Goal: Task Accomplishment & Management: Manage account settings

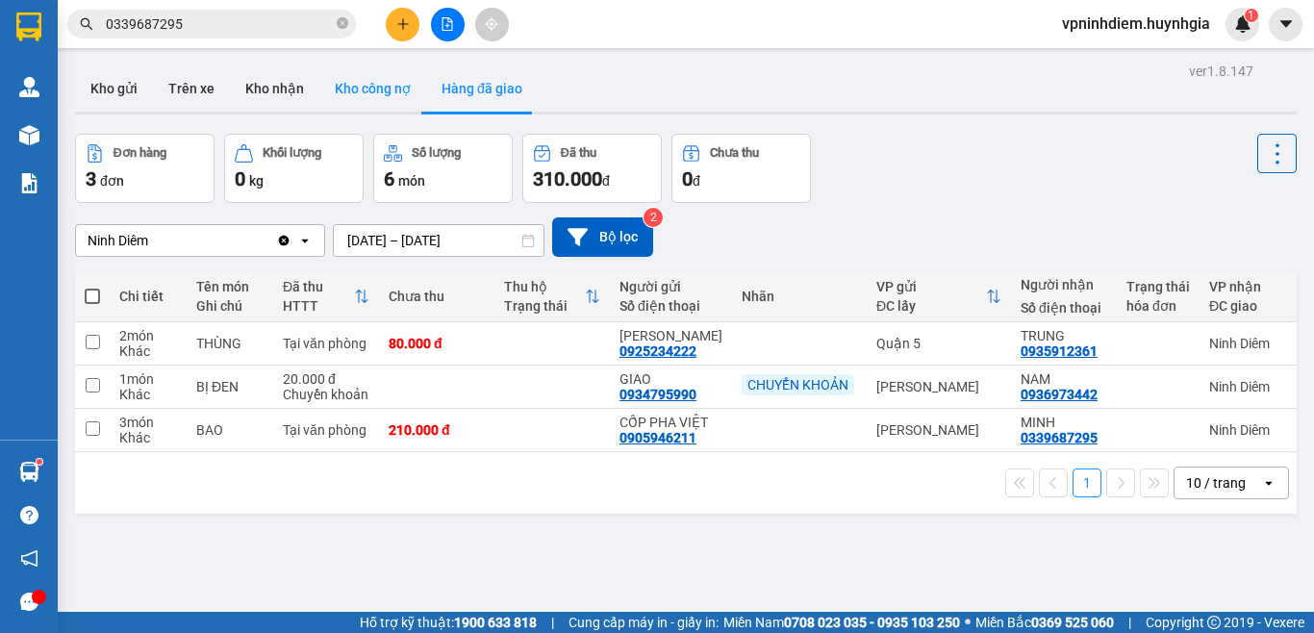
click at [391, 73] on button "Kho công nợ" at bounding box center [372, 88] width 107 height 46
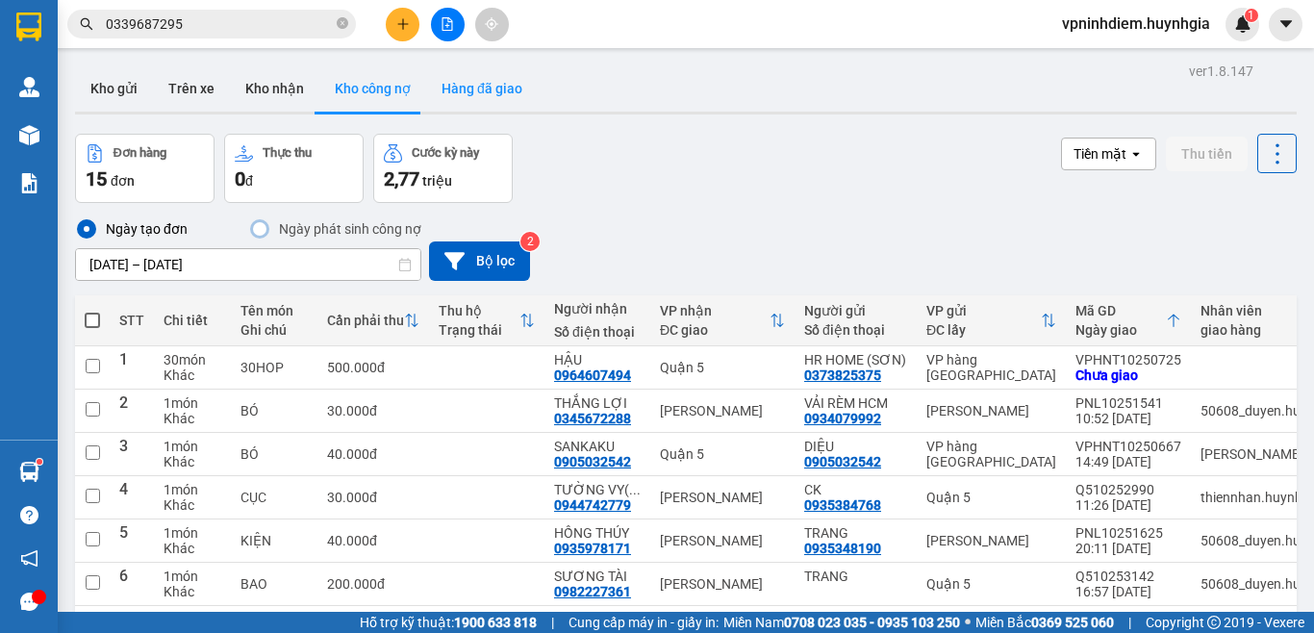
click at [467, 84] on button "Hàng đã giao" at bounding box center [482, 88] width 112 height 46
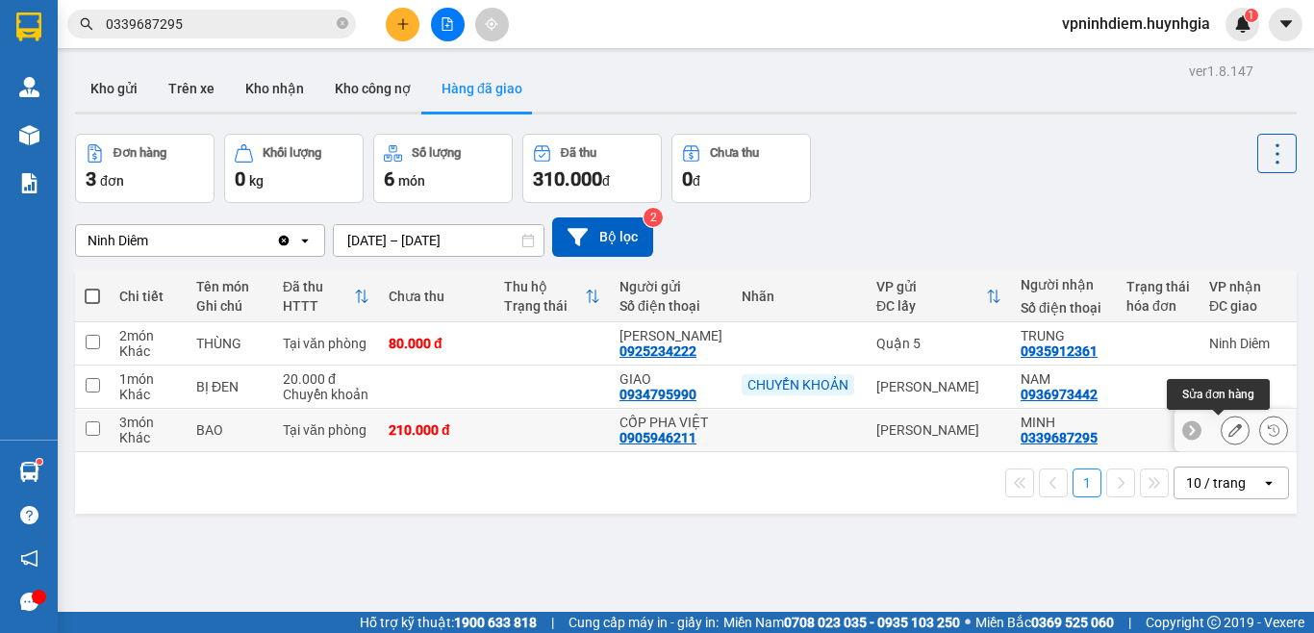
click at [1229, 430] on icon at bounding box center [1235, 429] width 13 height 13
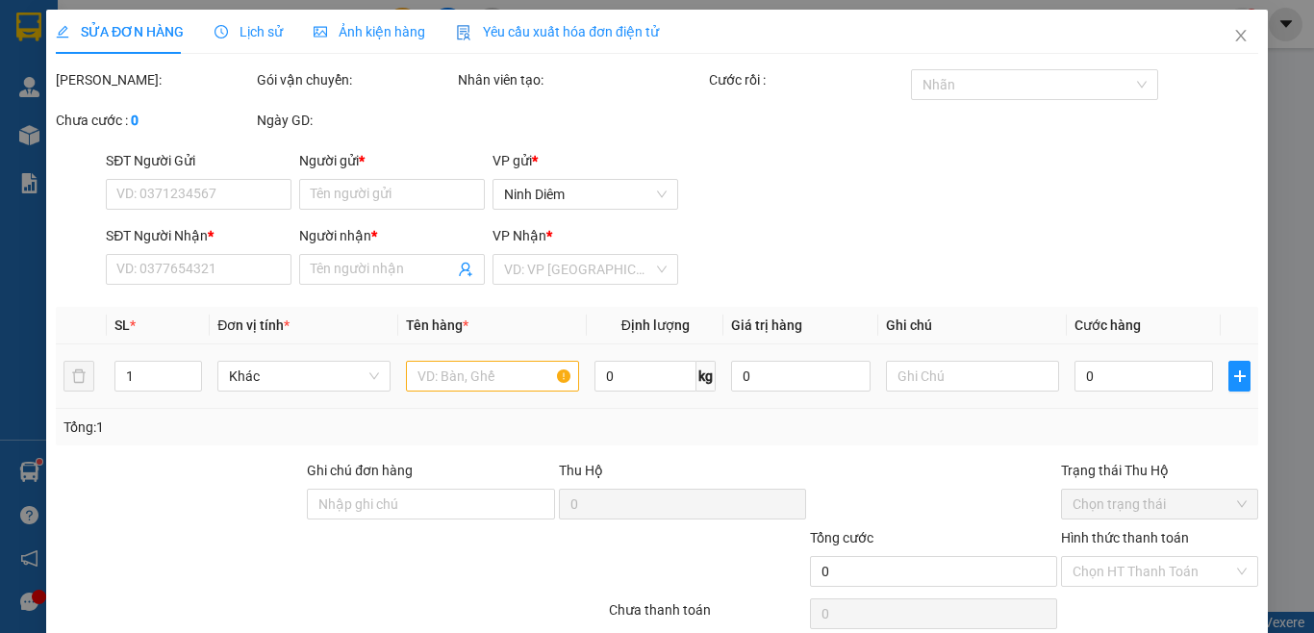
type input "0905946211"
type input "CỐP PHA VIỆT"
type input "0339687295"
type input "MINH"
type input "210.000"
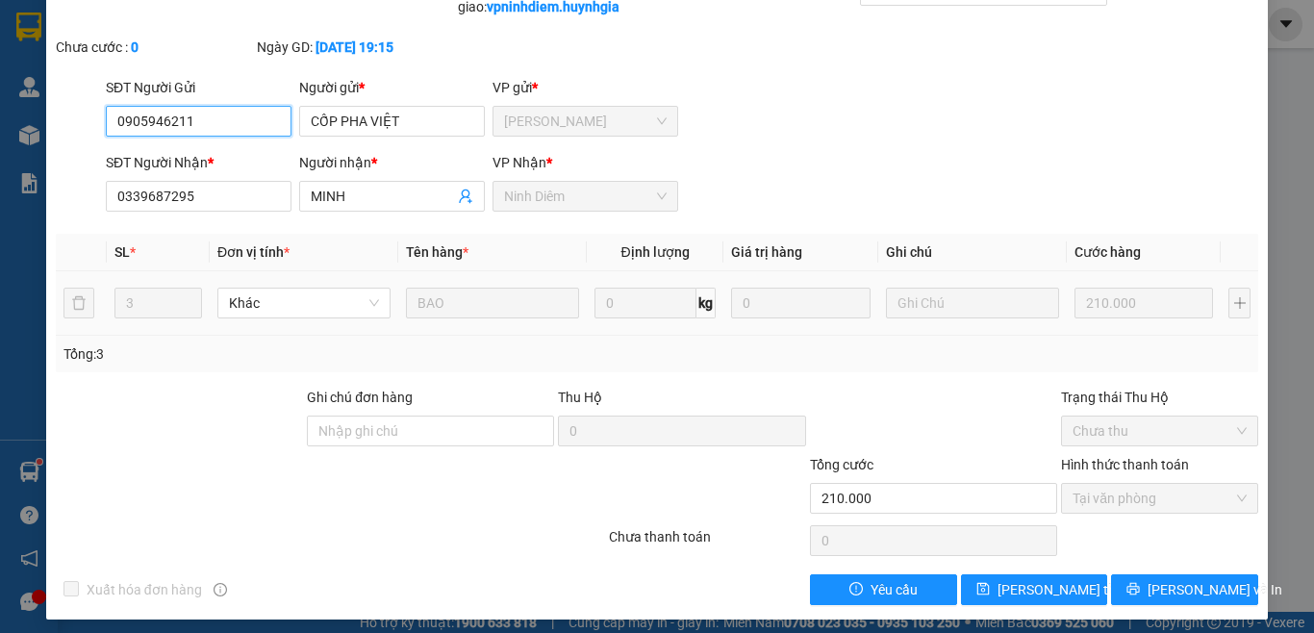
scroll to position [104, 0]
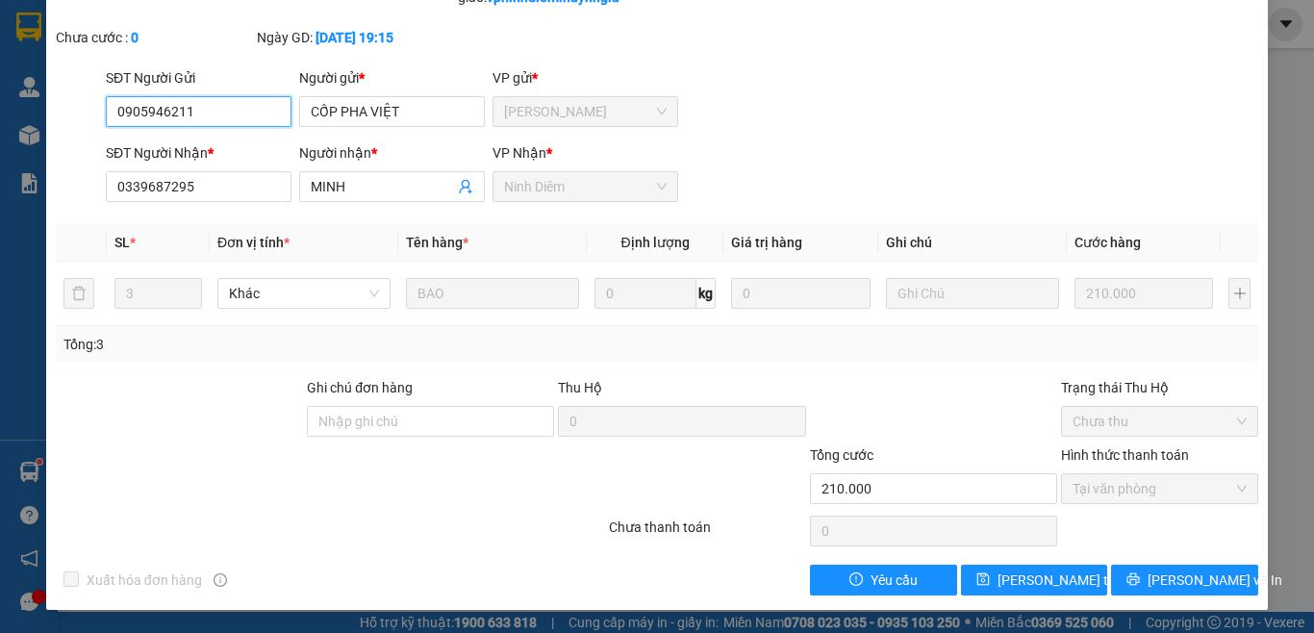
click at [1144, 494] on span "Tại văn phòng" at bounding box center [1160, 488] width 174 height 29
click at [1103, 417] on span "Chưa thu" at bounding box center [1160, 421] width 174 height 29
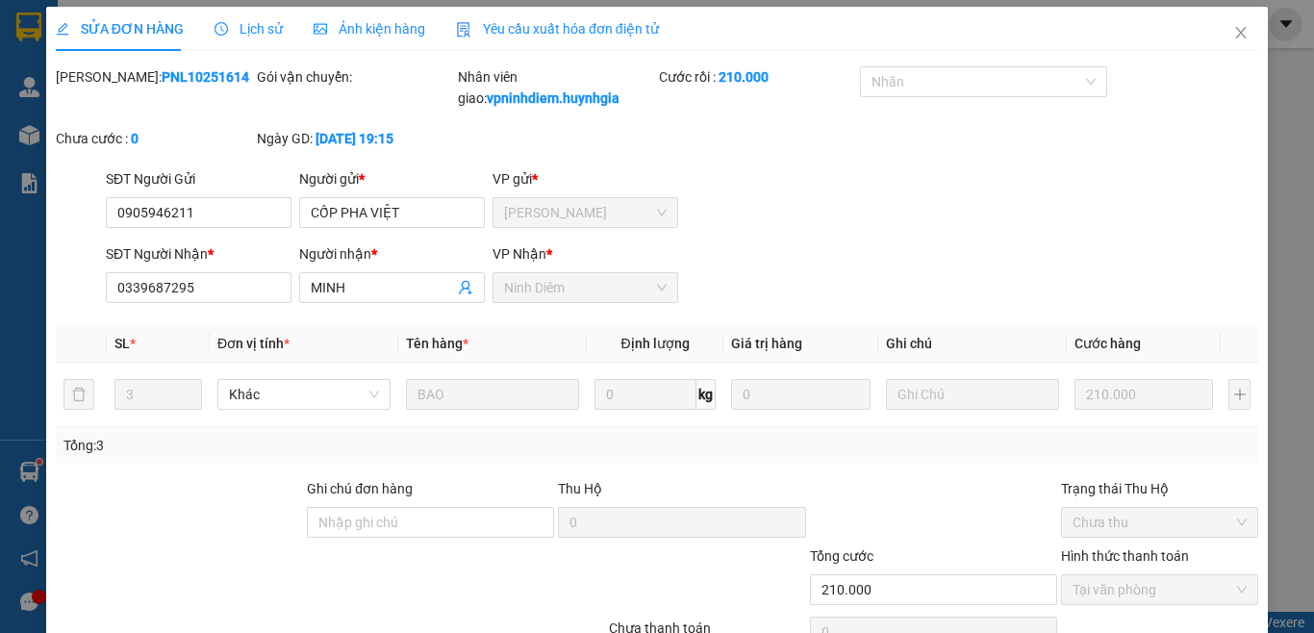
scroll to position [0, 0]
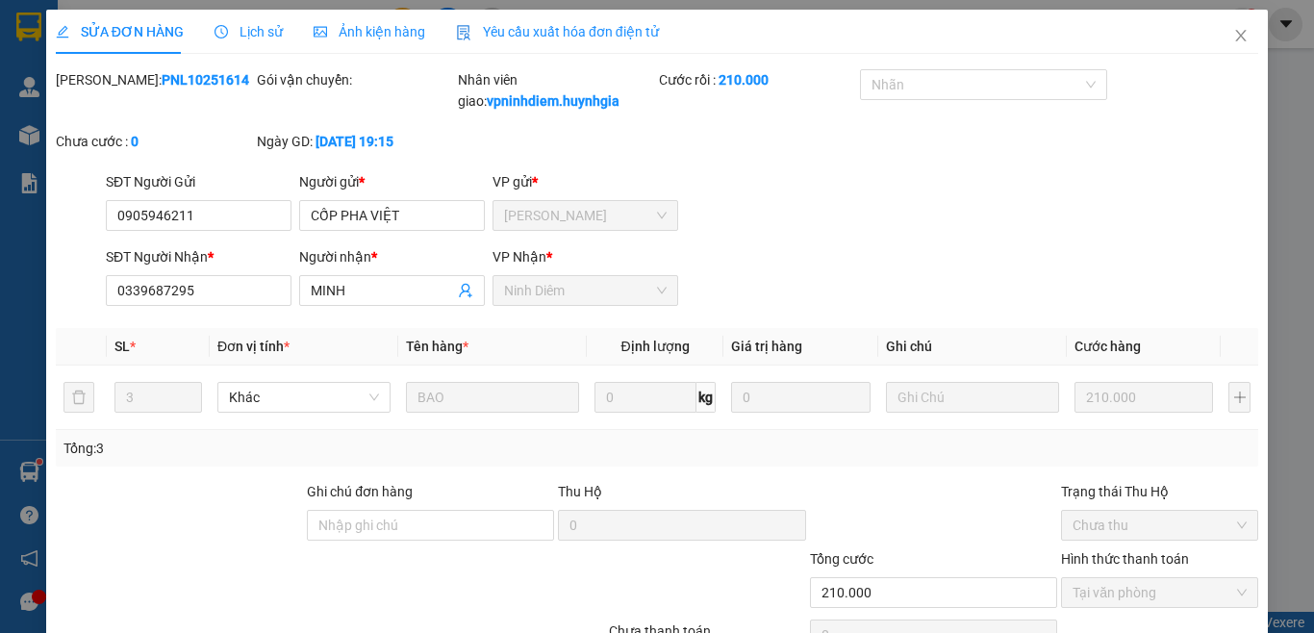
click at [253, 37] on span "Lịch sử" at bounding box center [249, 31] width 68 height 15
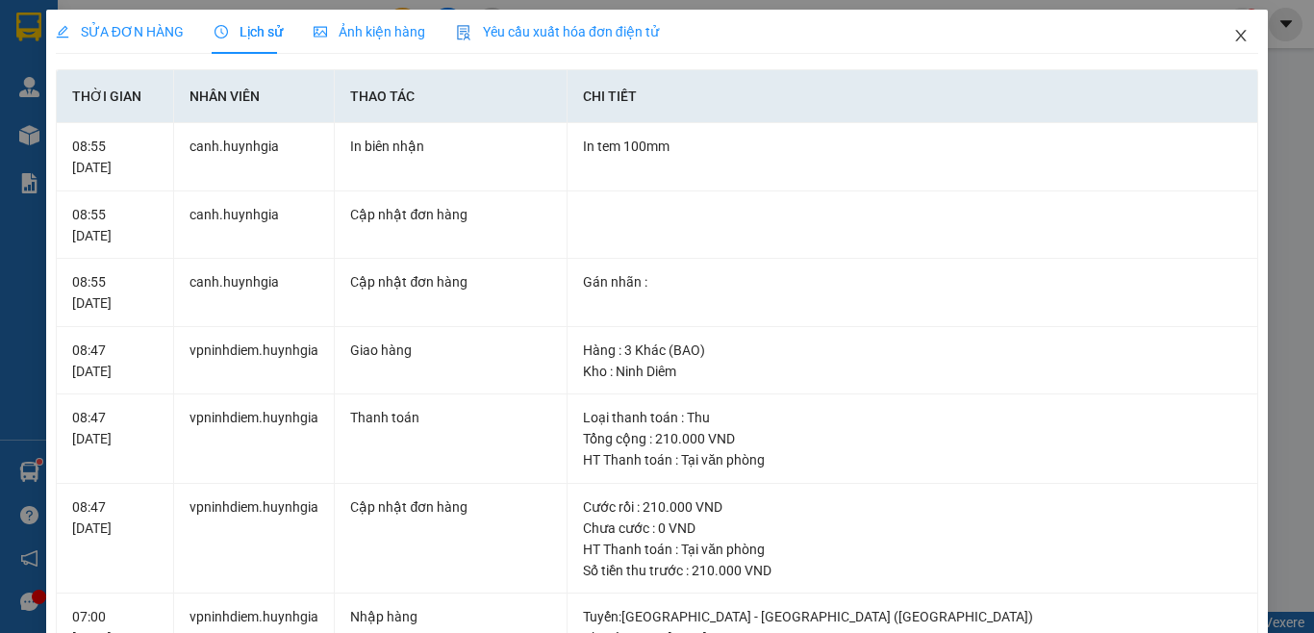
click at [1234, 34] on span "Close" at bounding box center [1241, 37] width 54 height 54
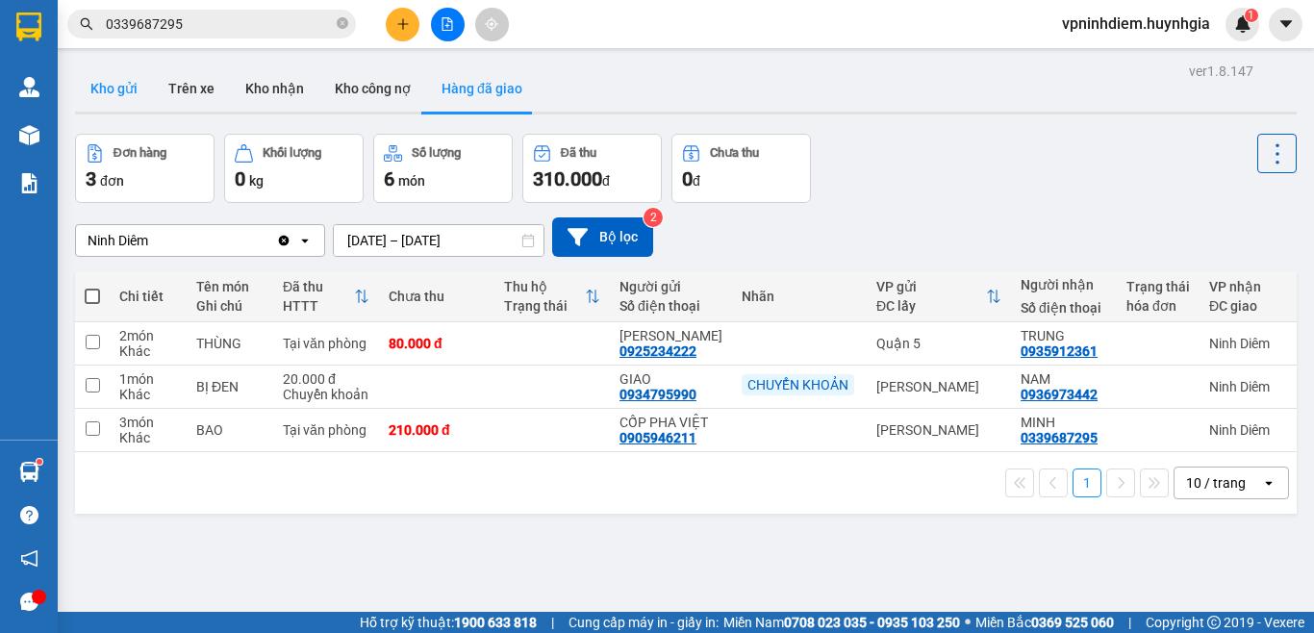
click at [133, 87] on button "Kho gửi" at bounding box center [114, 88] width 78 height 46
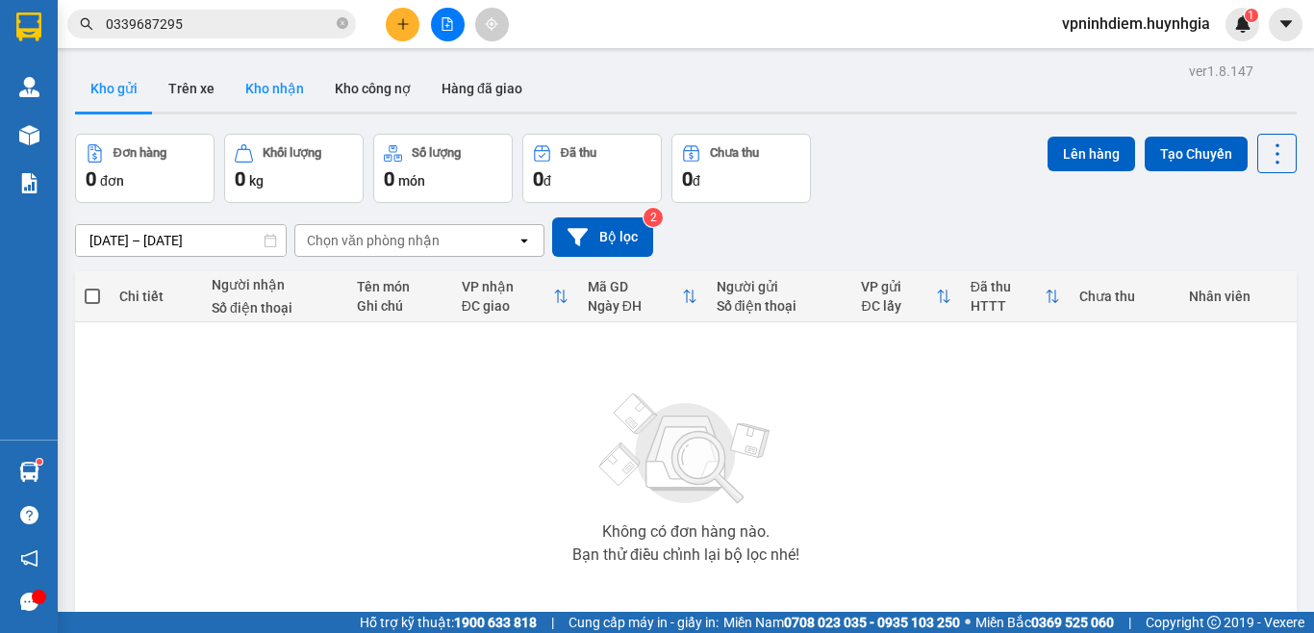
click at [290, 98] on button "Kho nhận" at bounding box center [274, 88] width 89 height 46
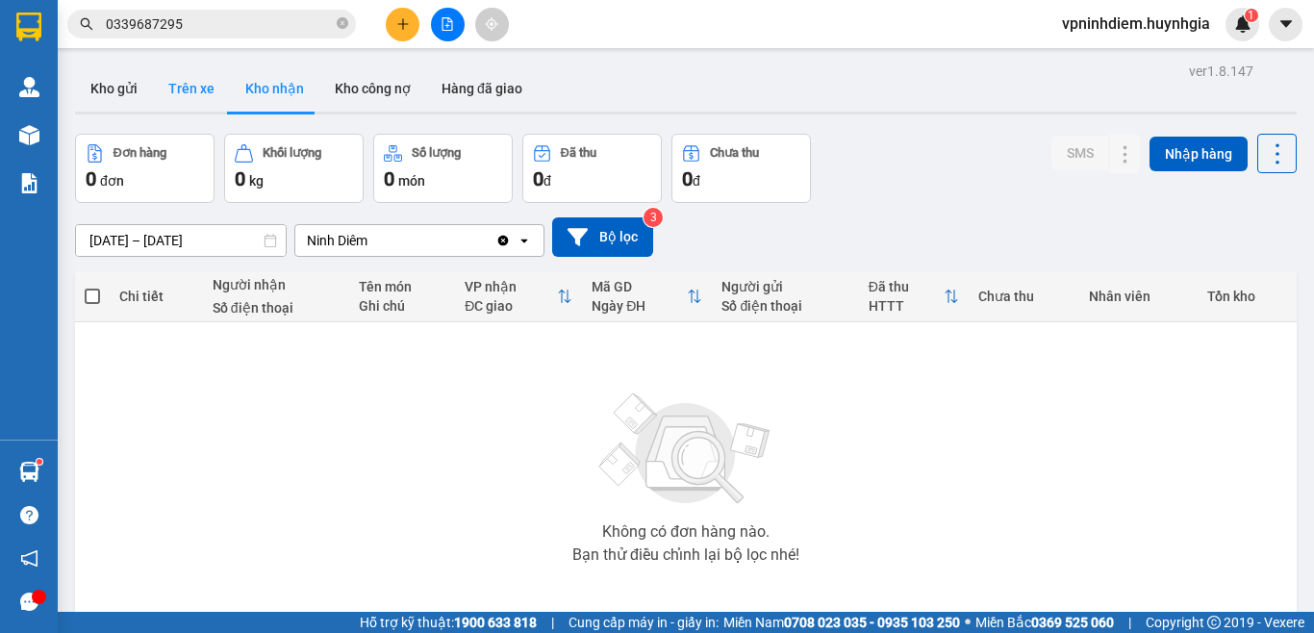
click at [169, 89] on button "Trên xe" at bounding box center [191, 88] width 77 height 46
type input "[DATE] – [DATE]"
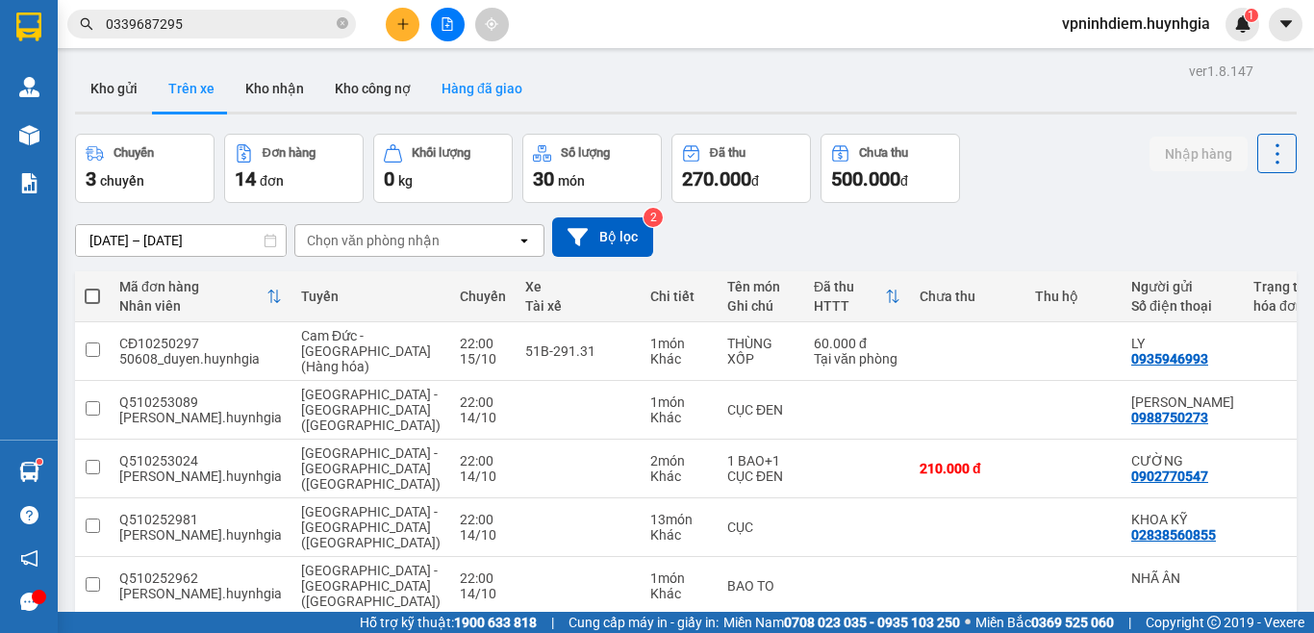
click at [496, 89] on button "Hàng đã giao" at bounding box center [482, 88] width 112 height 46
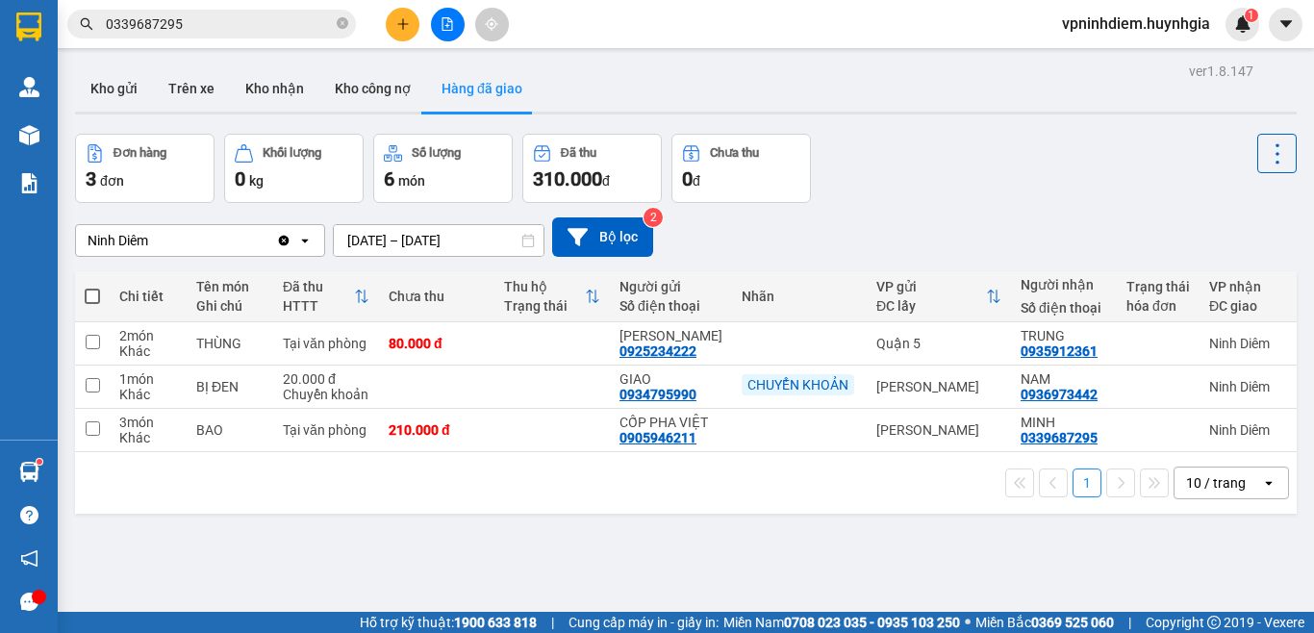
click at [445, 164] on button "Số lượng 6 món" at bounding box center [442, 168] width 139 height 69
click at [132, 83] on button "Kho gửi" at bounding box center [114, 88] width 78 height 46
